Goal: Communication & Community: Share content

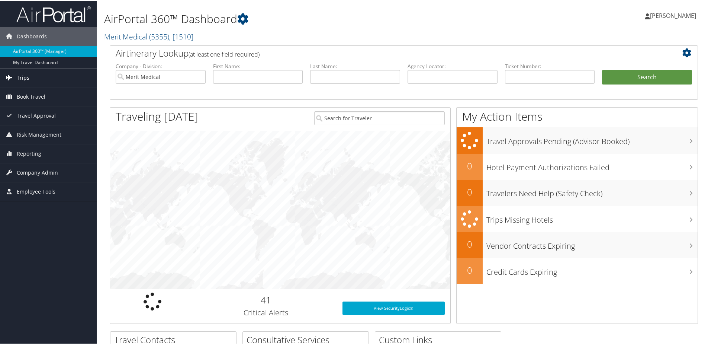
click at [33, 77] on link "Trips" at bounding box center [48, 77] width 97 height 19
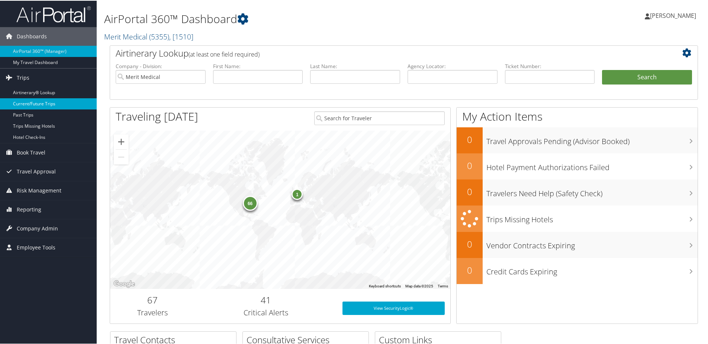
click at [39, 103] on link "Current/Future Trips" at bounding box center [48, 102] width 97 height 11
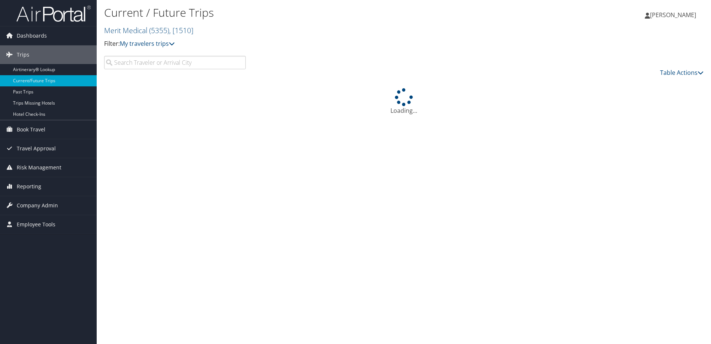
click at [189, 58] on input "search" at bounding box center [175, 62] width 142 height 13
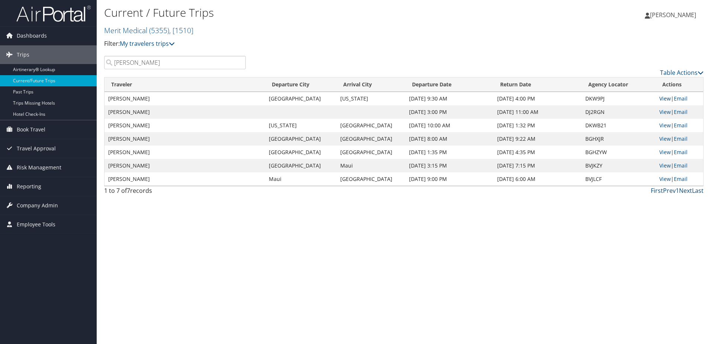
type input "fred lampropoulos"
click at [667, 99] on link "View" at bounding box center [666, 98] width 12 height 7
click at [660, 126] on link "View" at bounding box center [666, 125] width 12 height 7
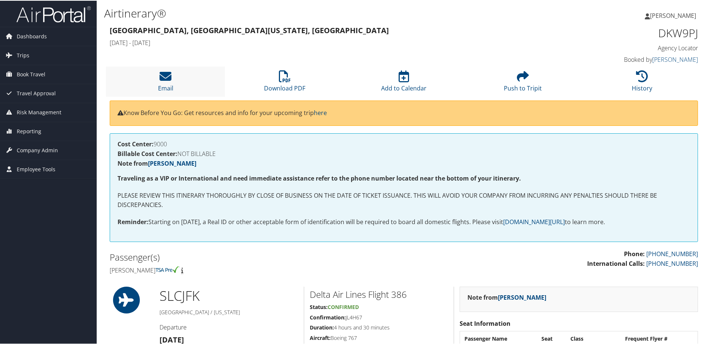
click at [182, 81] on li "Email" at bounding box center [165, 81] width 119 height 30
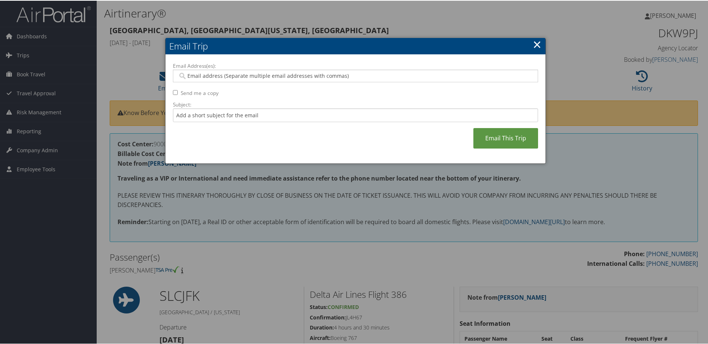
click at [253, 77] on input "Email Address(es):" at bounding box center [355, 74] width 355 height 7
type input "[PERSON_NAME][EMAIL_ADDRESS][DOMAIN_NAME]"
click at [278, 116] on input "Subject:" at bounding box center [355, 115] width 365 height 14
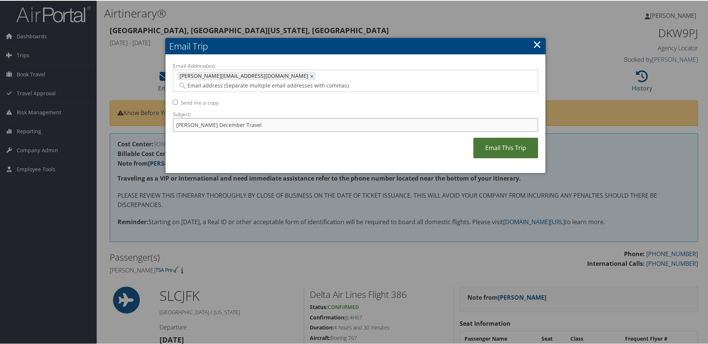
type input "[PERSON_NAME] December Travel"
click at [493, 140] on link "Email This Trip" at bounding box center [506, 147] width 65 height 20
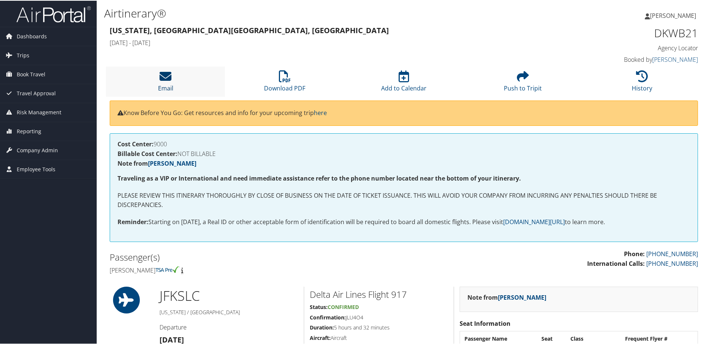
click at [161, 81] on icon at bounding box center [166, 76] width 12 height 12
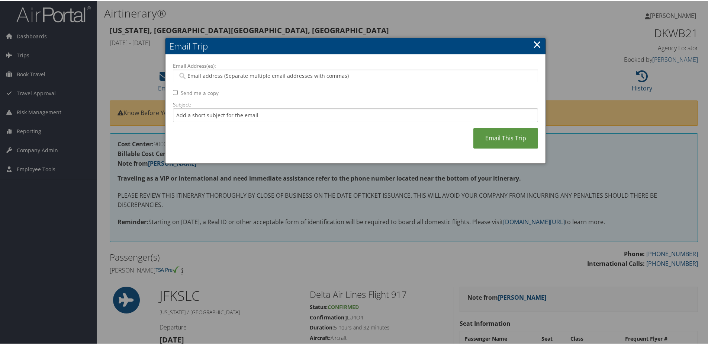
click at [250, 76] on input "Email Address(es):" at bounding box center [355, 74] width 355 height 7
type input "janette.park@mer"
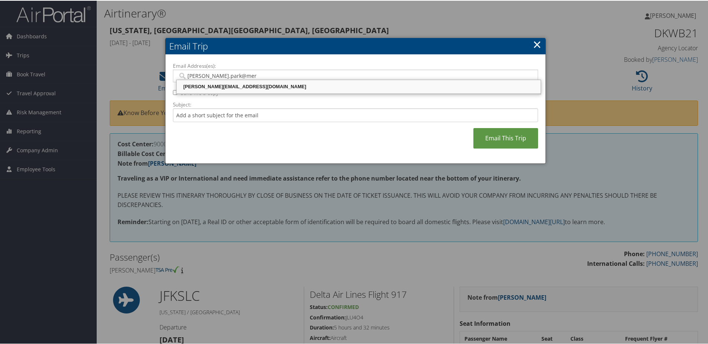
type input "janette.park@merit.com"
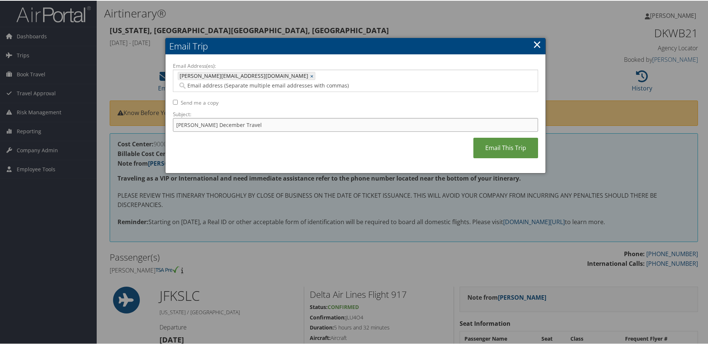
click at [255, 117] on input "Fred December Travel" at bounding box center [355, 124] width 365 height 14
type input "Fred December Travel too"
click at [510, 137] on link "Email This Trip" at bounding box center [506, 147] width 65 height 20
